Goal: Find specific page/section: Find specific page/section

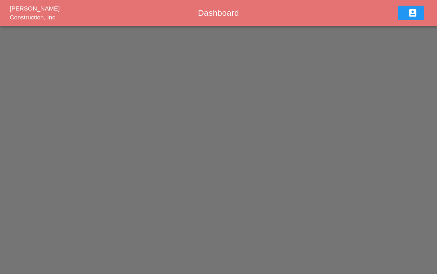
click at [292, 27] on div at bounding box center [218, 45] width 437 height 39
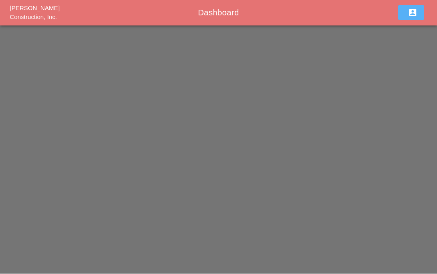
click at [414, 12] on icon "account_box" at bounding box center [412, 13] width 10 height 10
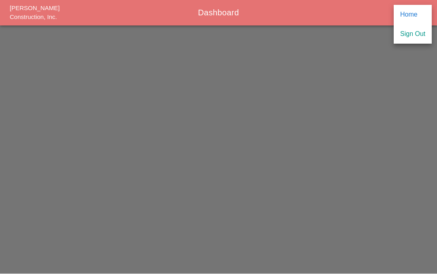
click at [413, 17] on div "Home" at bounding box center [412, 15] width 25 height 10
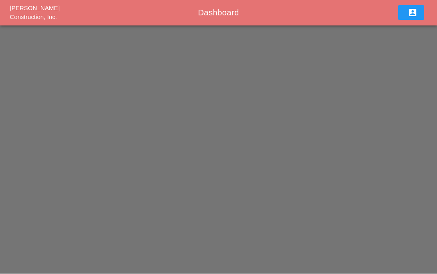
click at [32, 17] on span "Westmoreland Construction, Inc." at bounding box center [35, 13] width 50 height 16
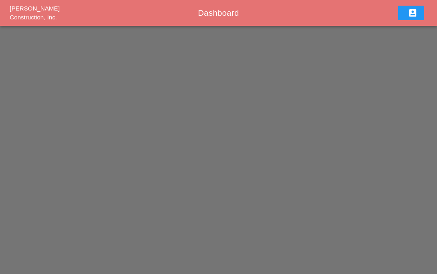
scroll to position [36, 0]
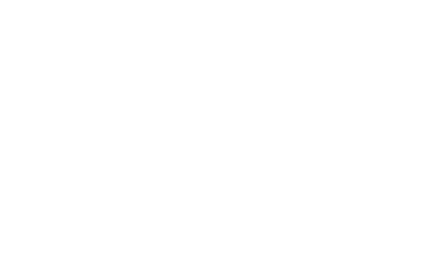
scroll to position [36, 0]
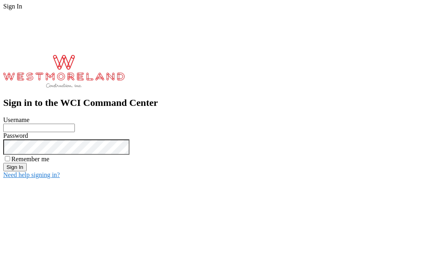
click at [75, 124] on input "Username" at bounding box center [39, 128] width 72 height 8
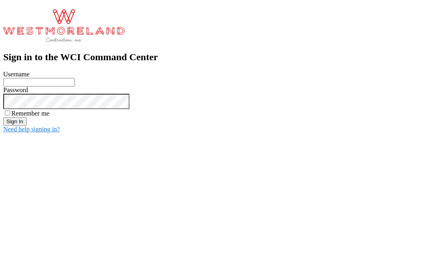
click at [75, 124] on input "Username" at bounding box center [39, 128] width 72 height 8
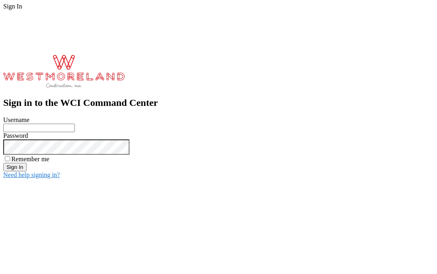
type input "Ibelfor@westmoreland.nyc"
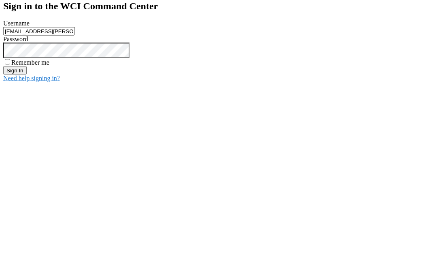
click at [27, 163] on input "Sign In" at bounding box center [14, 167] width 23 height 8
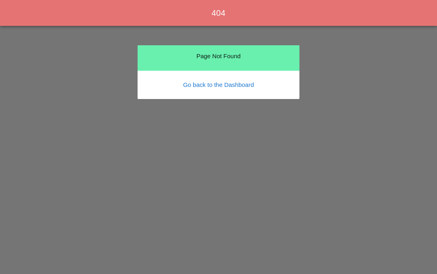
click at [240, 81] on link "Go back to the Dashboard" at bounding box center [218, 84] width 71 height 7
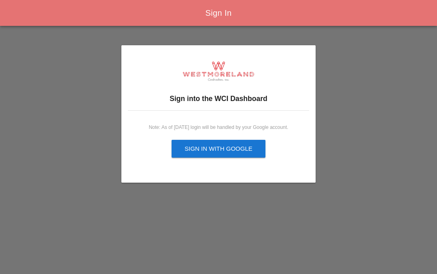
click at [233, 145] on div "Sign in with Google" at bounding box center [218, 148] width 68 height 9
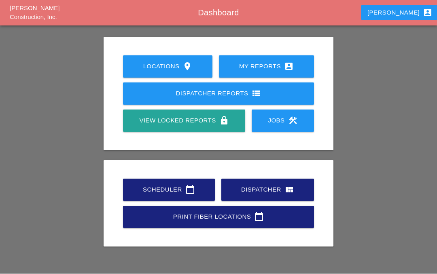
scroll to position [42, 0]
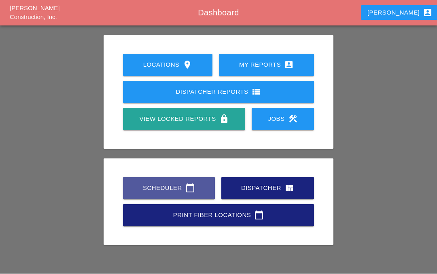
click at [187, 187] on icon "calendar_today" at bounding box center [190, 189] width 10 height 10
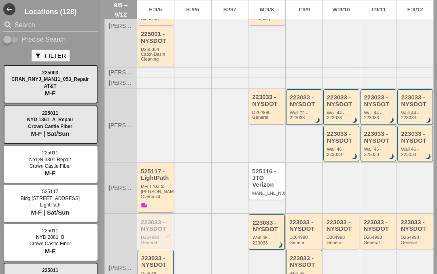
scroll to position [113, 0]
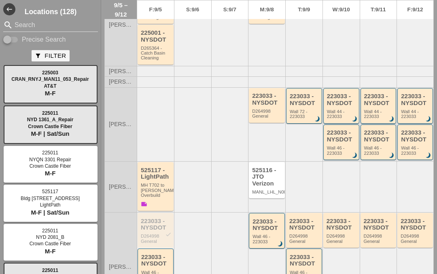
click at [222, 127] on div at bounding box center [229, 124] width 37 height 74
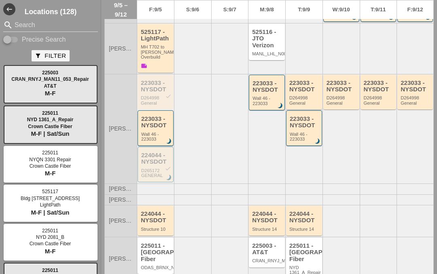
scroll to position [251, 0]
click at [155, 81] on div "223033 - NYSDOT check" at bounding box center [156, 86] width 31 height 13
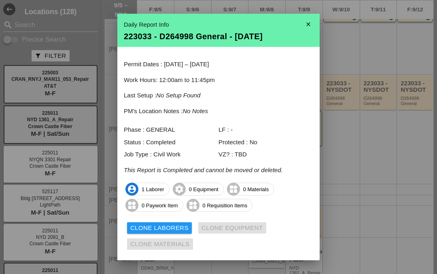
click at [310, 23] on icon "close" at bounding box center [308, 24] width 16 height 16
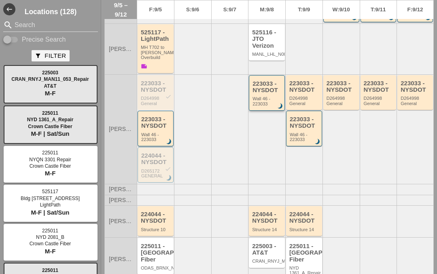
click at [266, 84] on div "223033 - NYSDOT" at bounding box center [267, 86] width 30 height 13
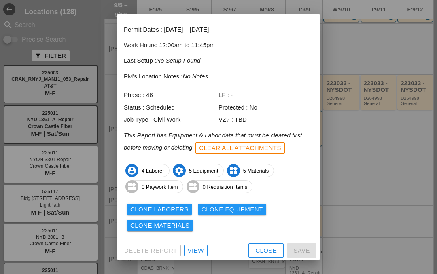
scroll to position [34, 0]
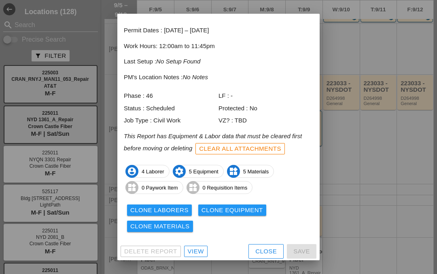
click at [194, 251] on div "View" at bounding box center [196, 251] width 16 height 9
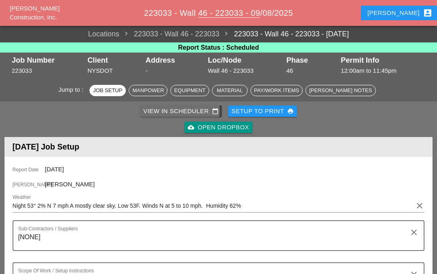
click at [187, 110] on div "View in Scheduler calendar_today" at bounding box center [180, 111] width 75 height 9
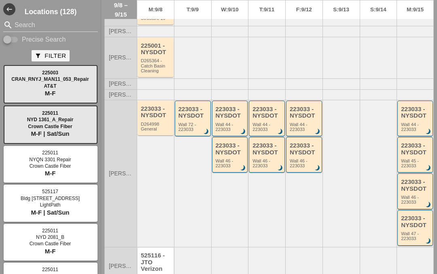
scroll to position [60, 0]
click at [194, 113] on div "223033 - NYSDOT" at bounding box center [193, 112] width 30 height 13
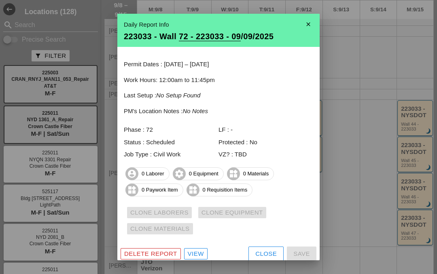
scroll to position [0, 0]
click at [308, 27] on icon "close" at bounding box center [308, 24] width 16 height 16
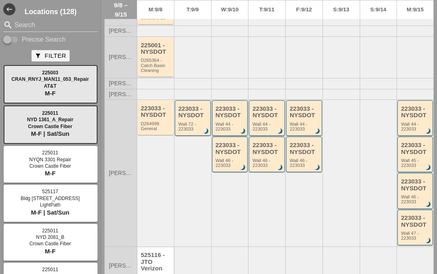
click at [229, 115] on div "223033 - NYSDOT" at bounding box center [230, 112] width 30 height 13
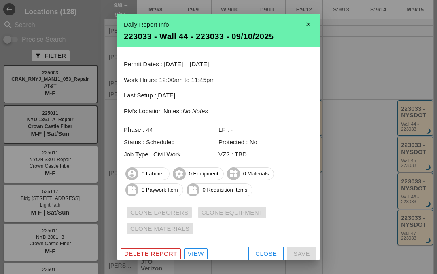
click at [310, 25] on icon "close" at bounding box center [308, 24] width 16 height 16
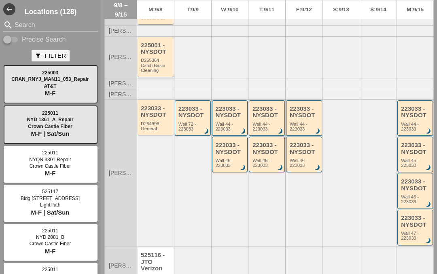
click at [228, 152] on div "223033 - NYSDOT" at bounding box center [230, 148] width 30 height 13
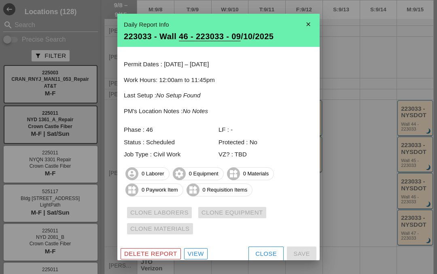
click at [308, 25] on icon "close" at bounding box center [308, 24] width 16 height 16
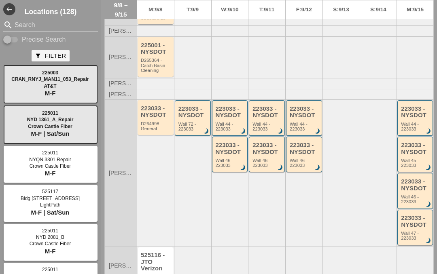
click at [270, 148] on div "223033 - NYSDOT" at bounding box center [267, 148] width 30 height 13
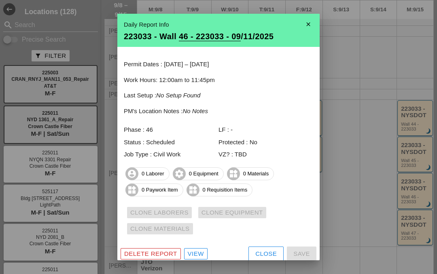
click at [310, 23] on icon "close" at bounding box center [308, 24] width 16 height 16
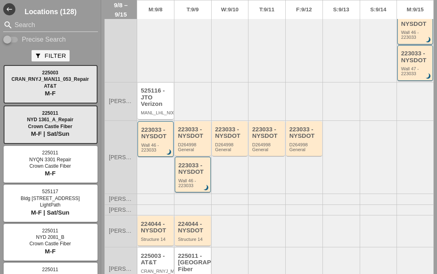
scroll to position [224, 0]
click at [153, 127] on div "223033 - NYSDOT" at bounding box center [156, 133] width 30 height 13
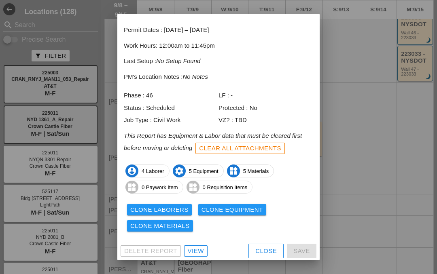
scroll to position [34, 0]
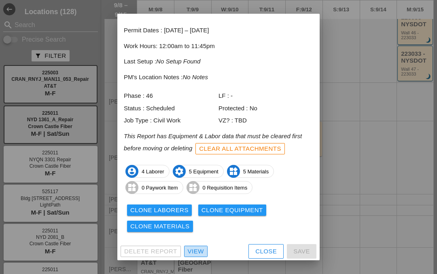
click at [189, 250] on div "View" at bounding box center [196, 251] width 16 height 9
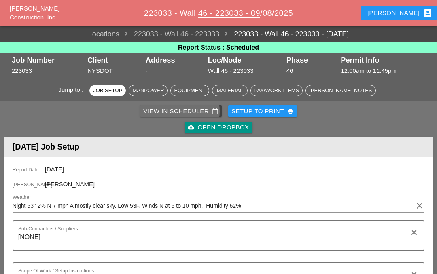
click at [179, 107] on div "View in Scheduler calendar_today" at bounding box center [180, 111] width 75 height 9
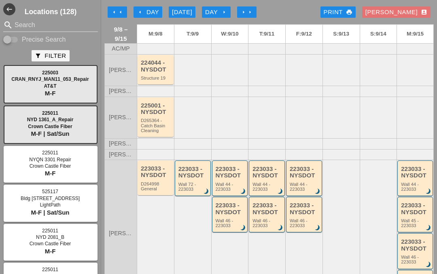
click at [155, 109] on div "225001 - NYSDOT" at bounding box center [156, 108] width 31 height 13
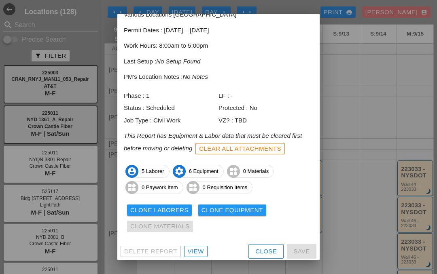
scroll to position [51, 0]
click at [194, 251] on div "View" at bounding box center [196, 251] width 16 height 9
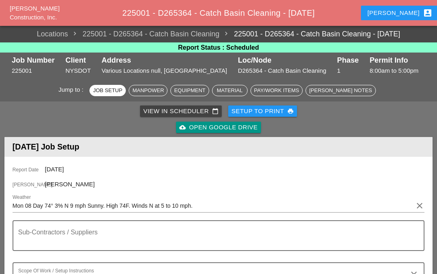
click at [171, 109] on div "View in Scheduler calendar_today" at bounding box center [180, 111] width 75 height 9
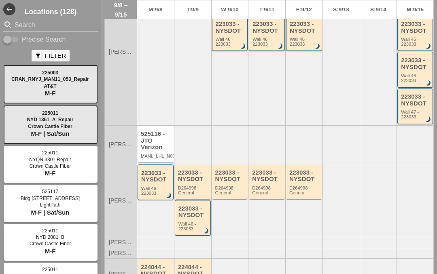
scroll to position [183, 0]
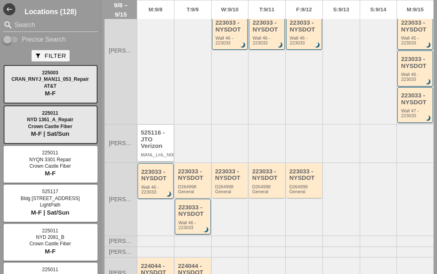
click at [155, 137] on div "525116 - JTO Verizon" at bounding box center [156, 139] width 31 height 20
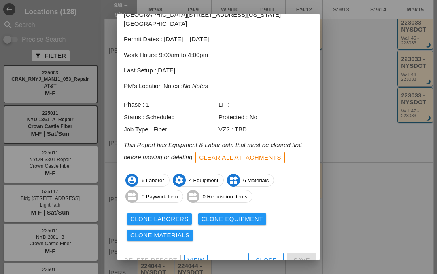
scroll to position [43, 0]
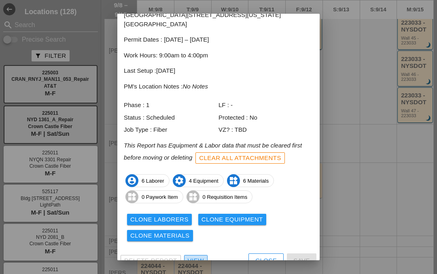
click at [192, 256] on div "View" at bounding box center [196, 260] width 16 height 9
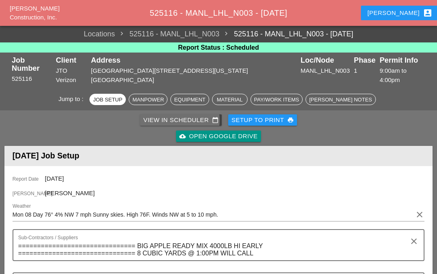
click at [182, 114] on link "View in Scheduler calendar_today" at bounding box center [181, 119] width 82 height 11
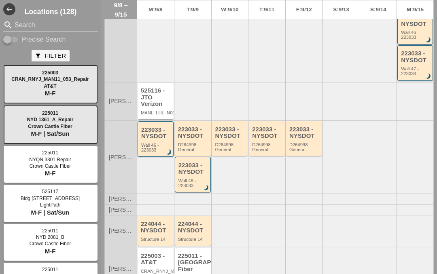
scroll to position [224, 0]
click at [153, 256] on div "225003 - AT&T" at bounding box center [156, 259] width 31 height 13
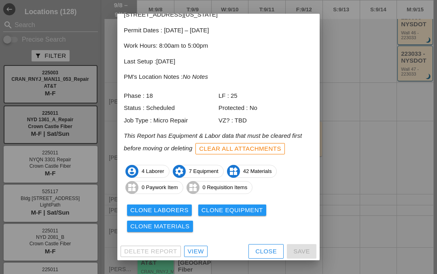
scroll to position [51, 0]
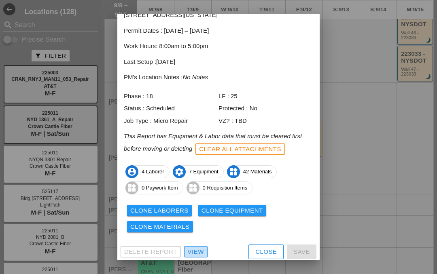
click at [192, 249] on div "View" at bounding box center [196, 251] width 16 height 9
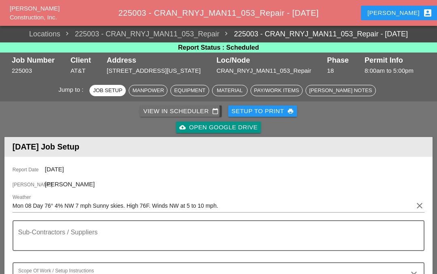
click at [180, 111] on div "View in Scheduler calendar_today" at bounding box center [180, 111] width 75 height 9
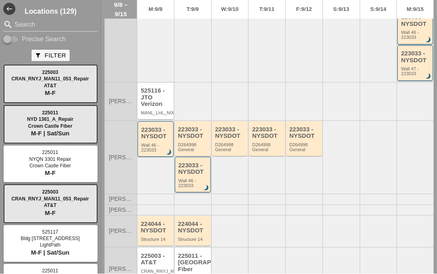
scroll to position [35, 0]
click at [196, 253] on div "225011 - Crown Castle Fiber" at bounding box center [193, 263] width 31 height 20
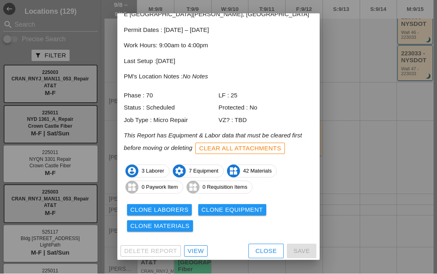
scroll to position [43, 0]
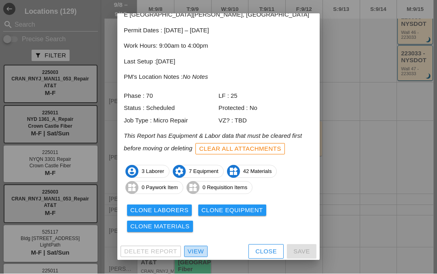
click at [190, 252] on div "View" at bounding box center [196, 251] width 16 height 9
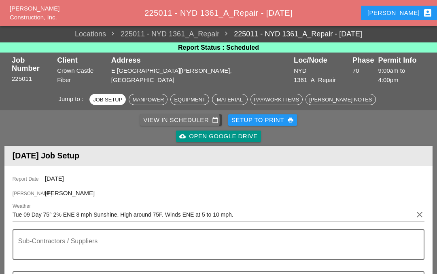
click at [177, 116] on div "View in Scheduler calendar_today" at bounding box center [180, 120] width 75 height 9
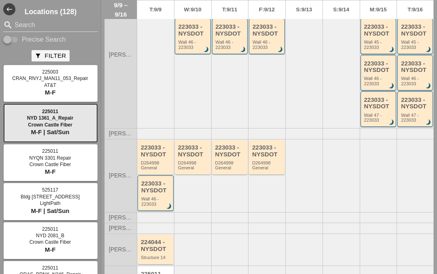
scroll to position [127, 0]
click at [156, 186] on div "223033 - NYSDOT" at bounding box center [156, 186] width 30 height 13
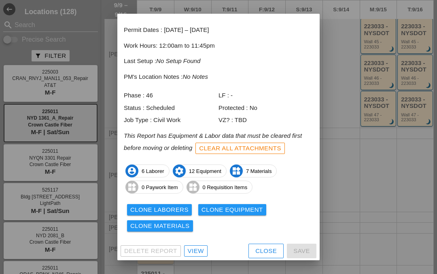
scroll to position [34, 0]
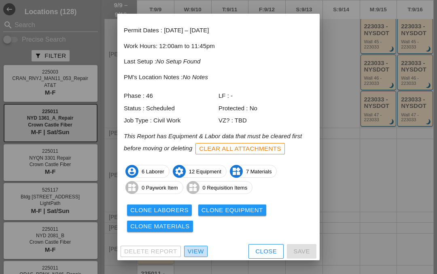
click at [194, 248] on div "View" at bounding box center [196, 251] width 16 height 9
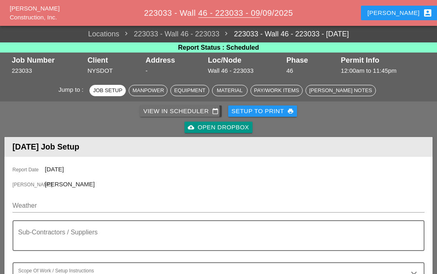
click at [179, 112] on div "View in Scheduler calendar_today" at bounding box center [180, 111] width 75 height 9
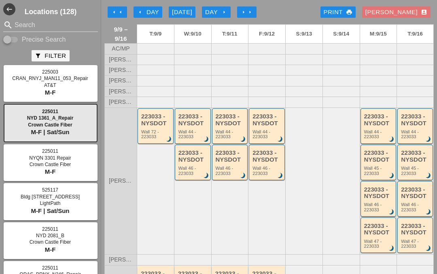
click at [146, 11] on div "arrow_left Day" at bounding box center [148, 12] width 22 height 9
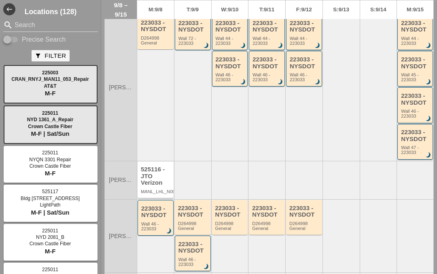
scroll to position [154, 0]
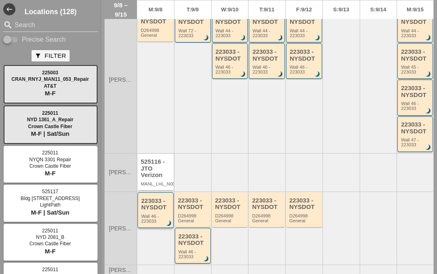
click at [156, 215] on div "Wall 46 - 223033" at bounding box center [156, 219] width 30 height 10
click at [157, 204] on div "223033 - NYSDOT" at bounding box center [156, 204] width 30 height 13
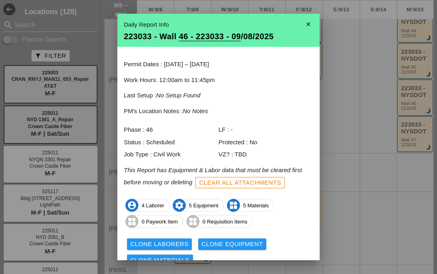
click at [315, 23] on icon "close" at bounding box center [308, 24] width 16 height 16
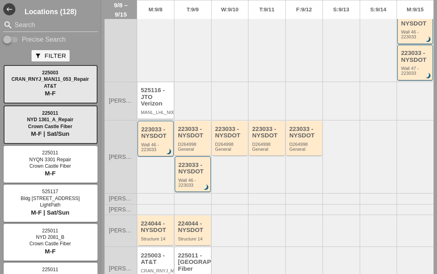
scroll to position [224, 0]
click at [154, 222] on div "224044 - NYSDOT" at bounding box center [156, 227] width 31 height 13
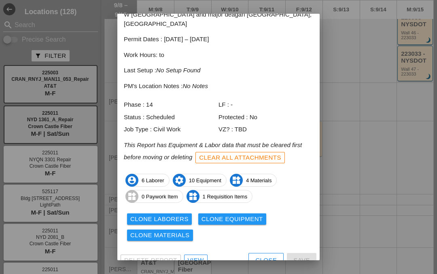
scroll to position [43, 0]
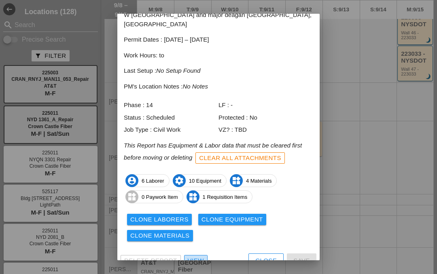
click at [194, 256] on div "View" at bounding box center [196, 260] width 16 height 9
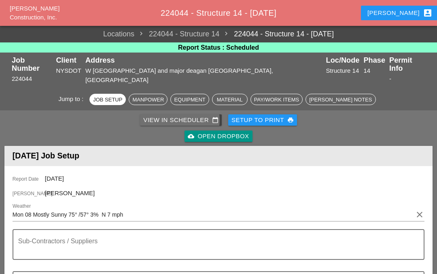
click at [170, 116] on div "View in Scheduler calendar_today" at bounding box center [180, 120] width 75 height 9
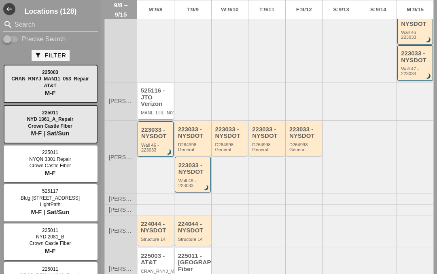
scroll to position [22, 0]
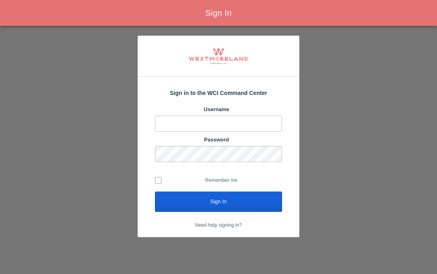
scroll to position [36, 0]
